Goal: Information Seeking & Learning: Find specific fact

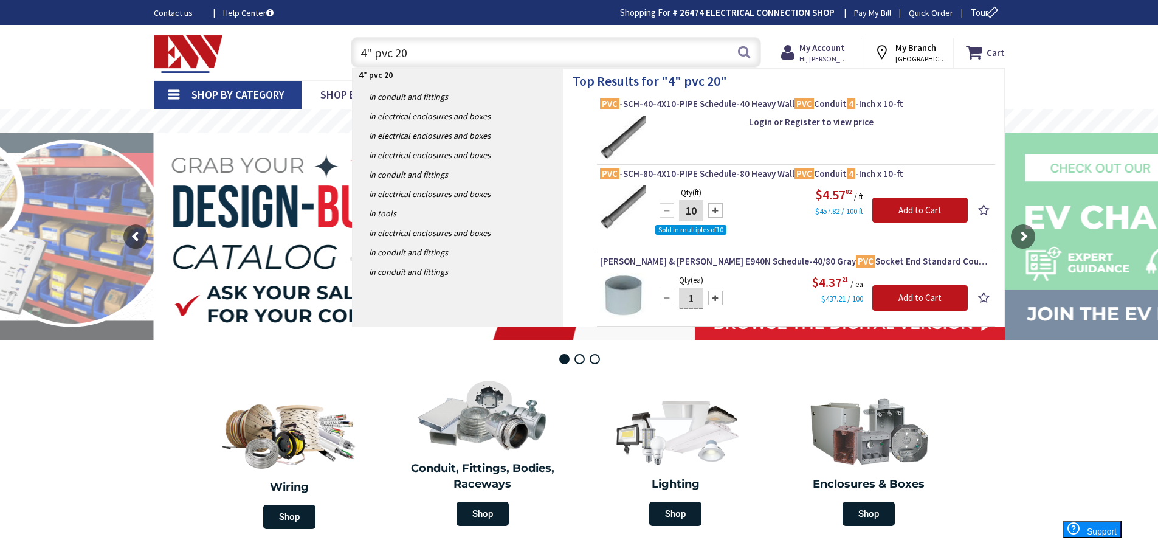
type input "4" pvc 20'"
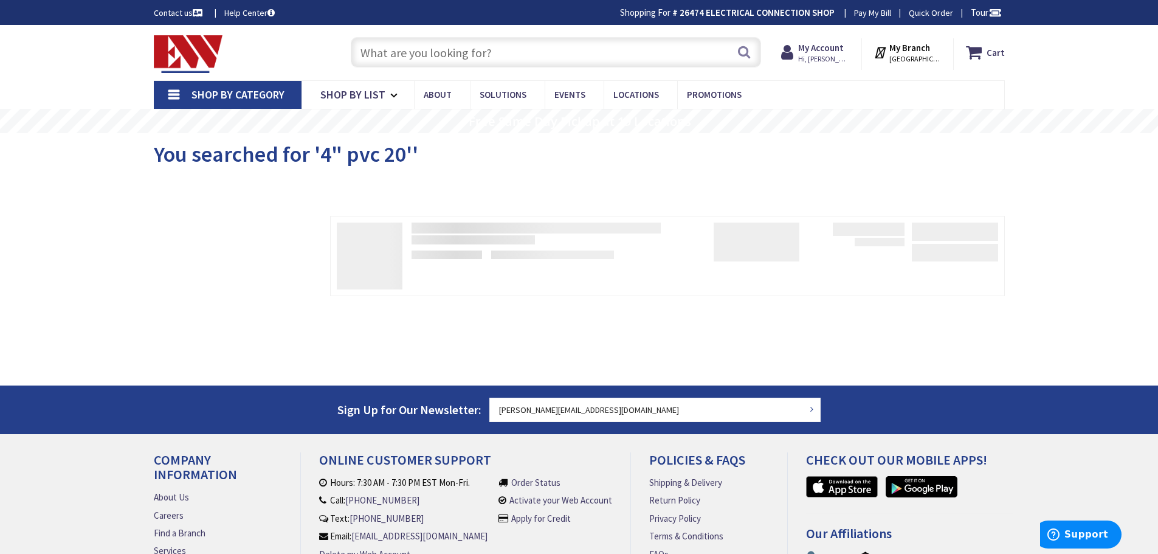
click at [410, 151] on span "You searched for '4" pvc 20''" at bounding box center [286, 153] width 264 height 27
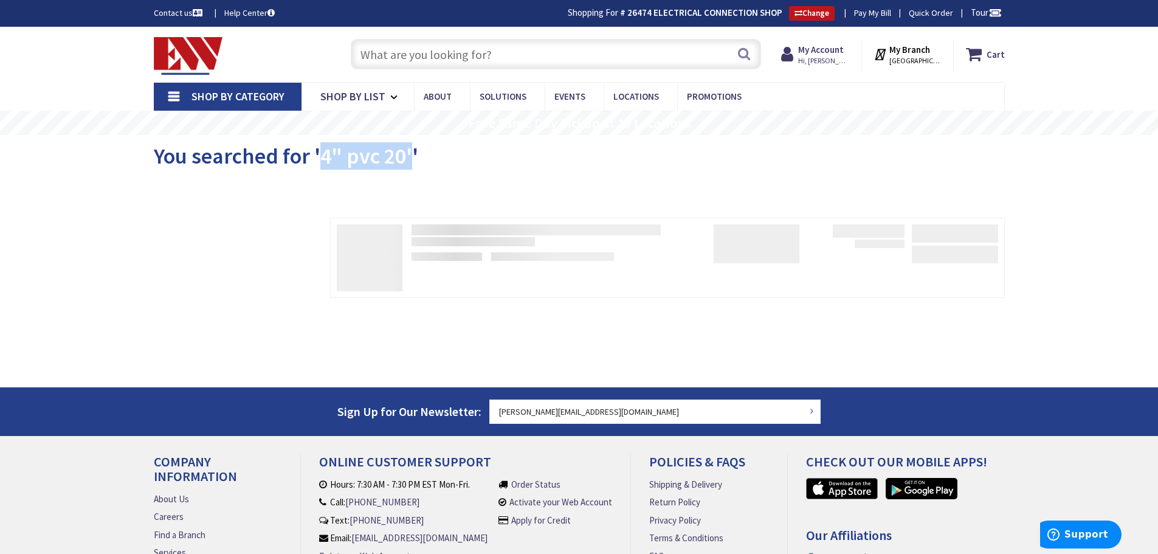
drag, startPoint x: 409, startPoint y: 155, endPoint x: 317, endPoint y: 154, distance: 91.8
click at [317, 154] on span "You searched for '4" pvc 20''" at bounding box center [286, 155] width 264 height 27
click at [438, 167] on div at bounding box center [383, 176] width 136 height 24
click at [404, 158] on span "You searched for '4" pvc 20''" at bounding box center [286, 155] width 264 height 27
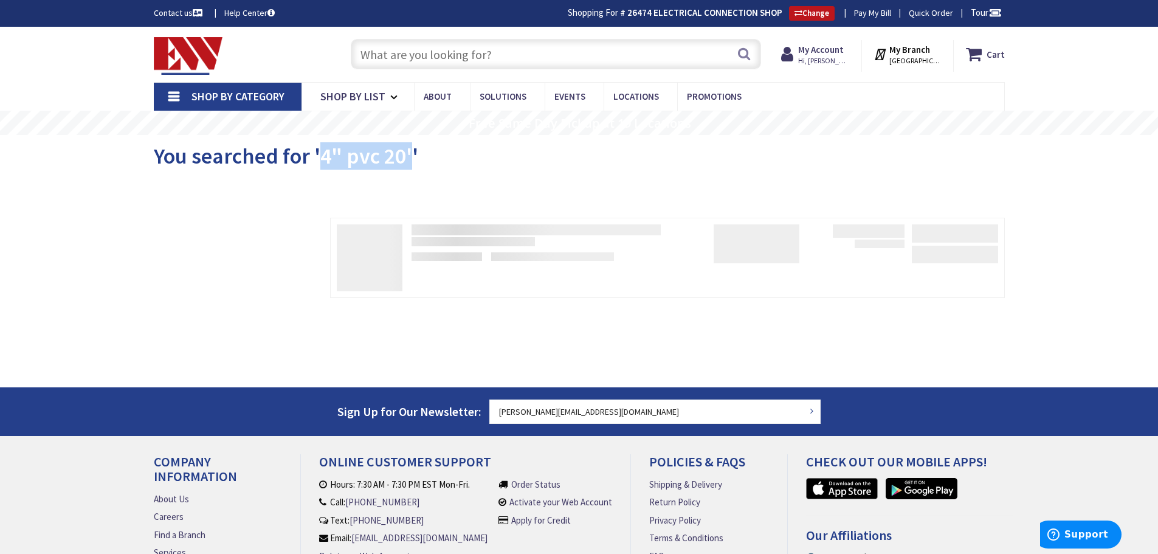
drag, startPoint x: 409, startPoint y: 153, endPoint x: 322, endPoint y: 153, distance: 87.5
click at [322, 153] on span "You searched for '4" pvc 20''" at bounding box center [286, 155] width 264 height 27
click at [459, 159] on div "You searched for '4" pvc 20''" at bounding box center [579, 158] width 851 height 46
click at [444, 52] on input "text" at bounding box center [556, 54] width 410 height 30
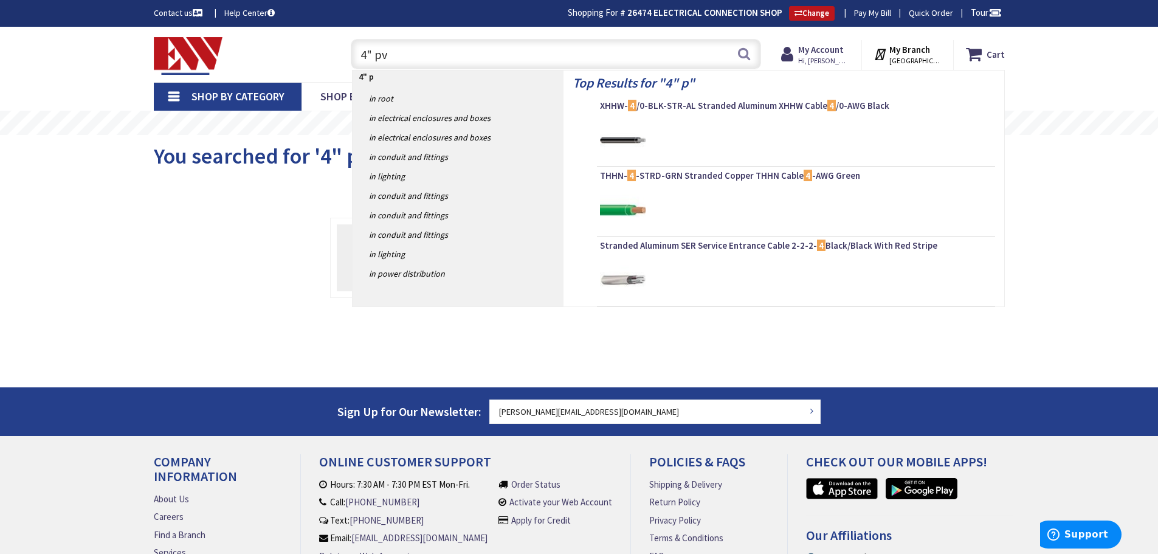
type input "4" pvc"
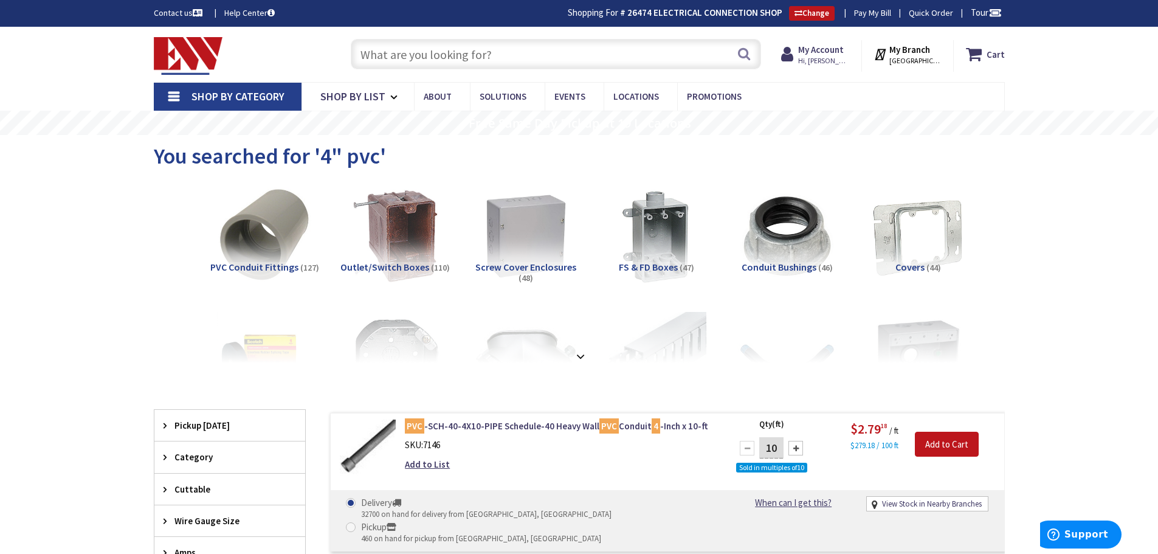
click at [388, 49] on input "text" at bounding box center [556, 54] width 410 height 30
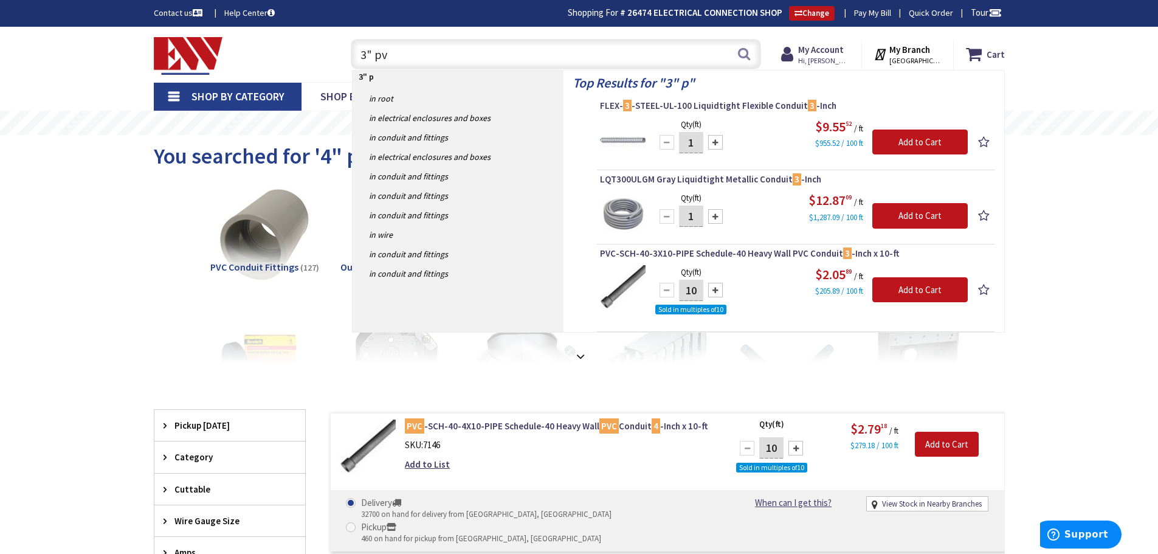
type input "3" pvc"
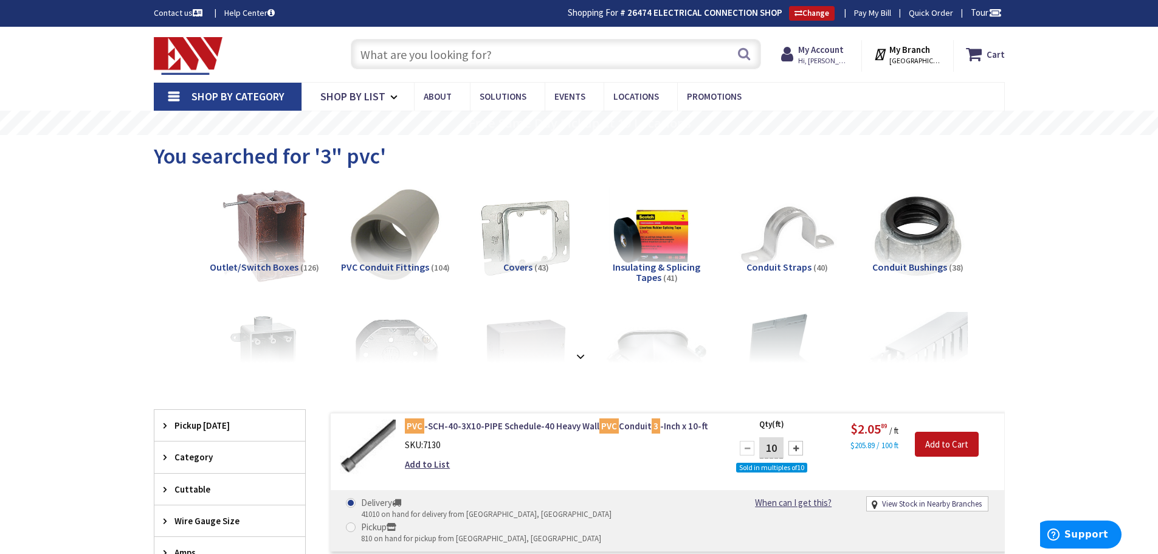
click at [463, 53] on input "text" at bounding box center [556, 54] width 410 height 30
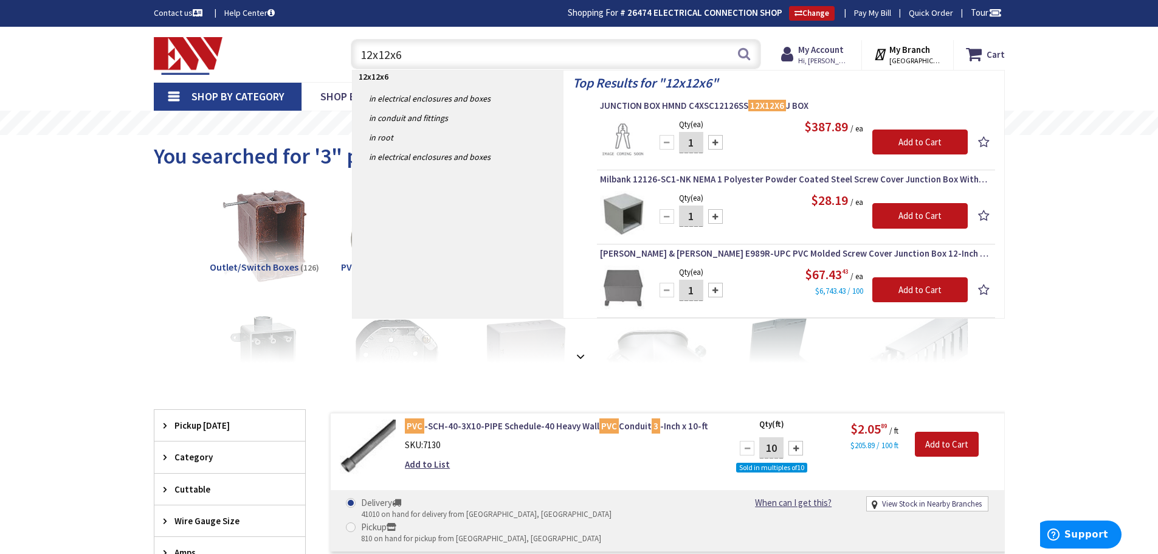
type input "12x12x6"
